Goal: Task Accomplishment & Management: Use online tool/utility

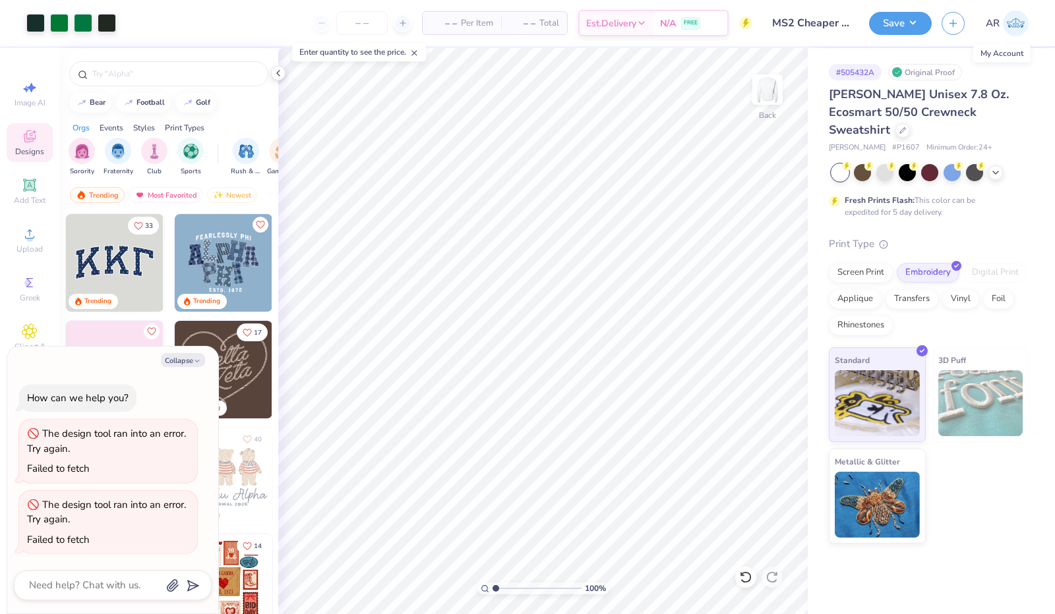
click at [1004, 26] on img at bounding box center [1016, 24] width 26 height 26
click at [877, 36] on div "Save AR" at bounding box center [962, 23] width 186 height 46
click at [884, 28] on button "Save" at bounding box center [900, 21] width 63 height 23
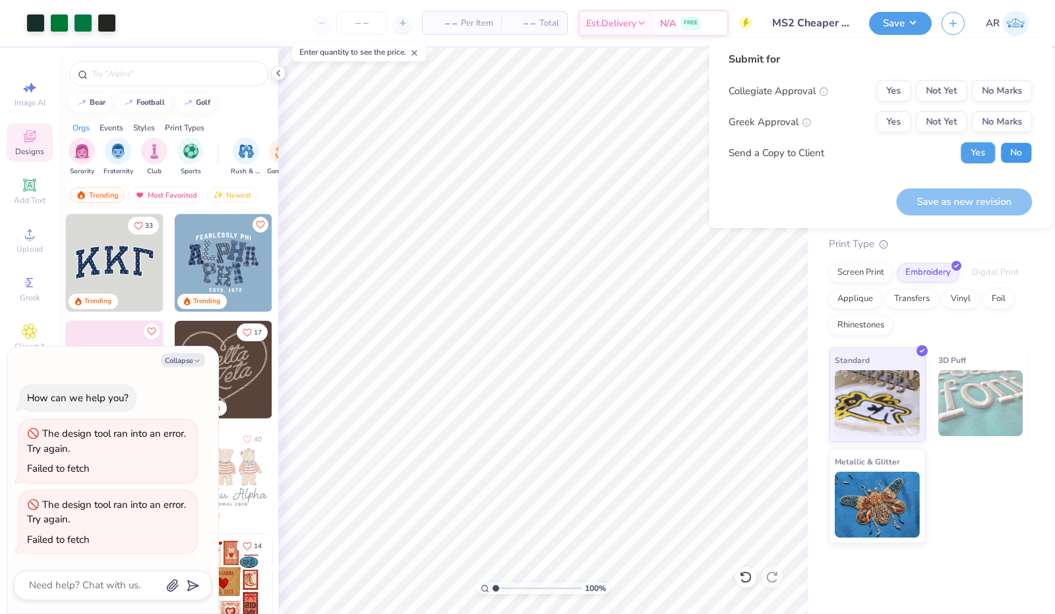
click at [1003, 151] on button "No" at bounding box center [1016, 152] width 32 height 21
click at [894, 85] on button "Yes" at bounding box center [893, 90] width 34 height 21
click at [943, 94] on button "Not Yet" at bounding box center [941, 90] width 51 height 21
click at [944, 123] on button "Not Yet" at bounding box center [941, 121] width 51 height 21
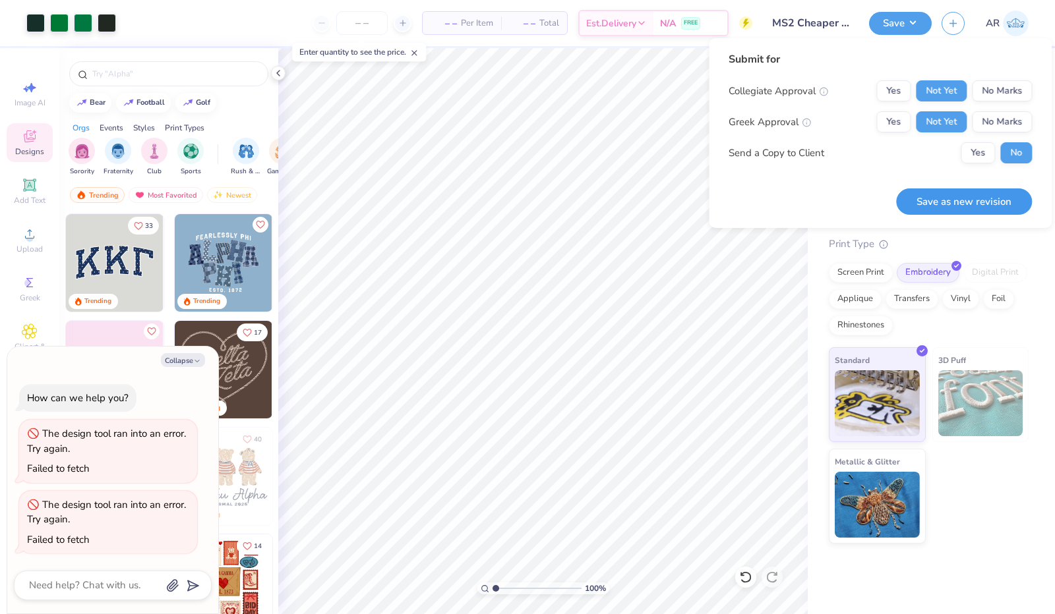
click at [964, 189] on button "Save as new revision" at bounding box center [964, 202] width 136 height 27
type textarea "x"
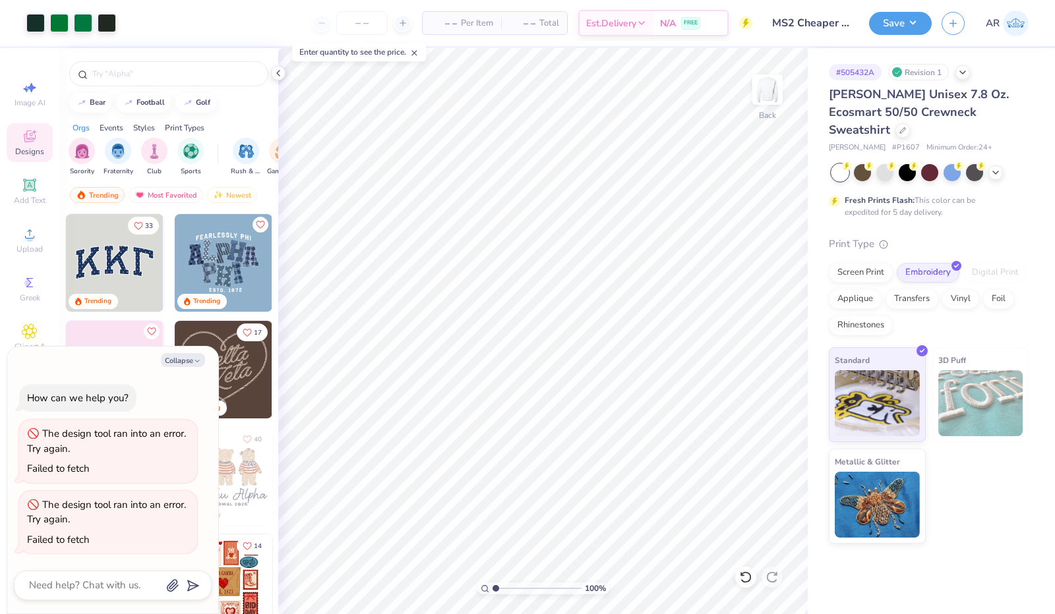
click at [1020, 23] on img at bounding box center [1016, 24] width 26 height 26
click at [1011, 26] on img at bounding box center [1016, 24] width 26 height 26
